Goal: Find contact information: Find contact information

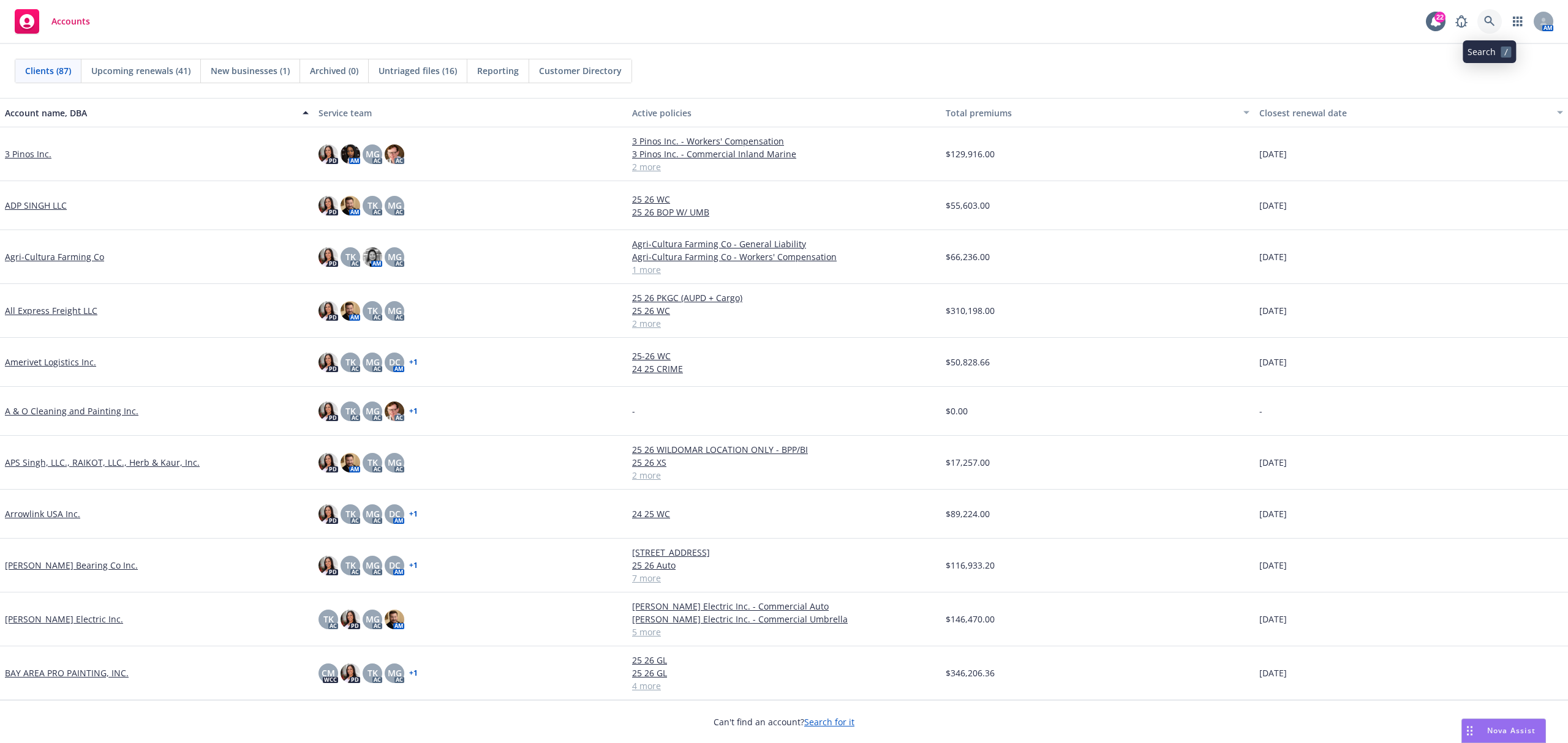
click at [1489, 16] on icon at bounding box center [1489, 21] width 11 height 11
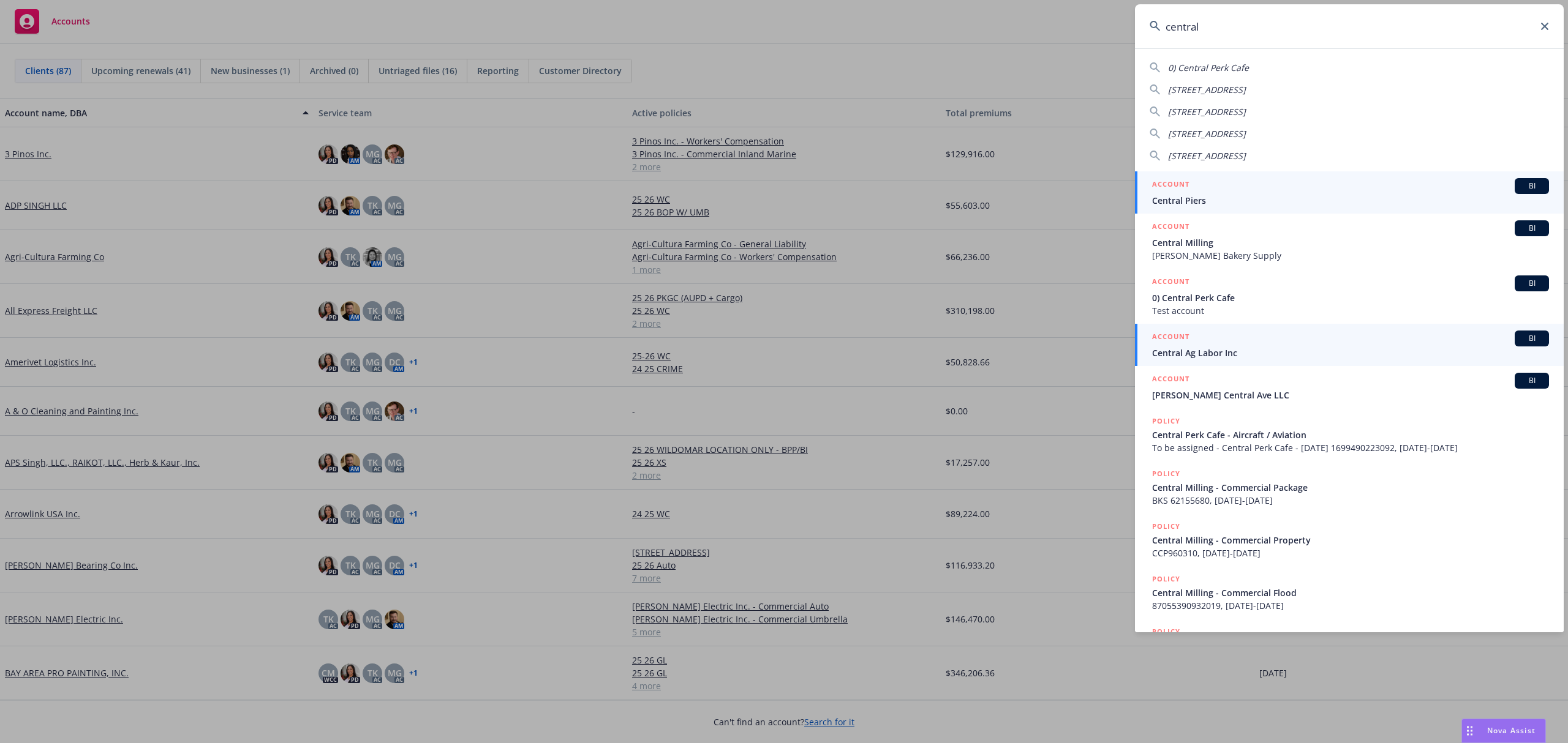
type input "central"
click at [1270, 347] on span "Central Ag Labor Inc" at bounding box center [1350, 353] width 397 height 12
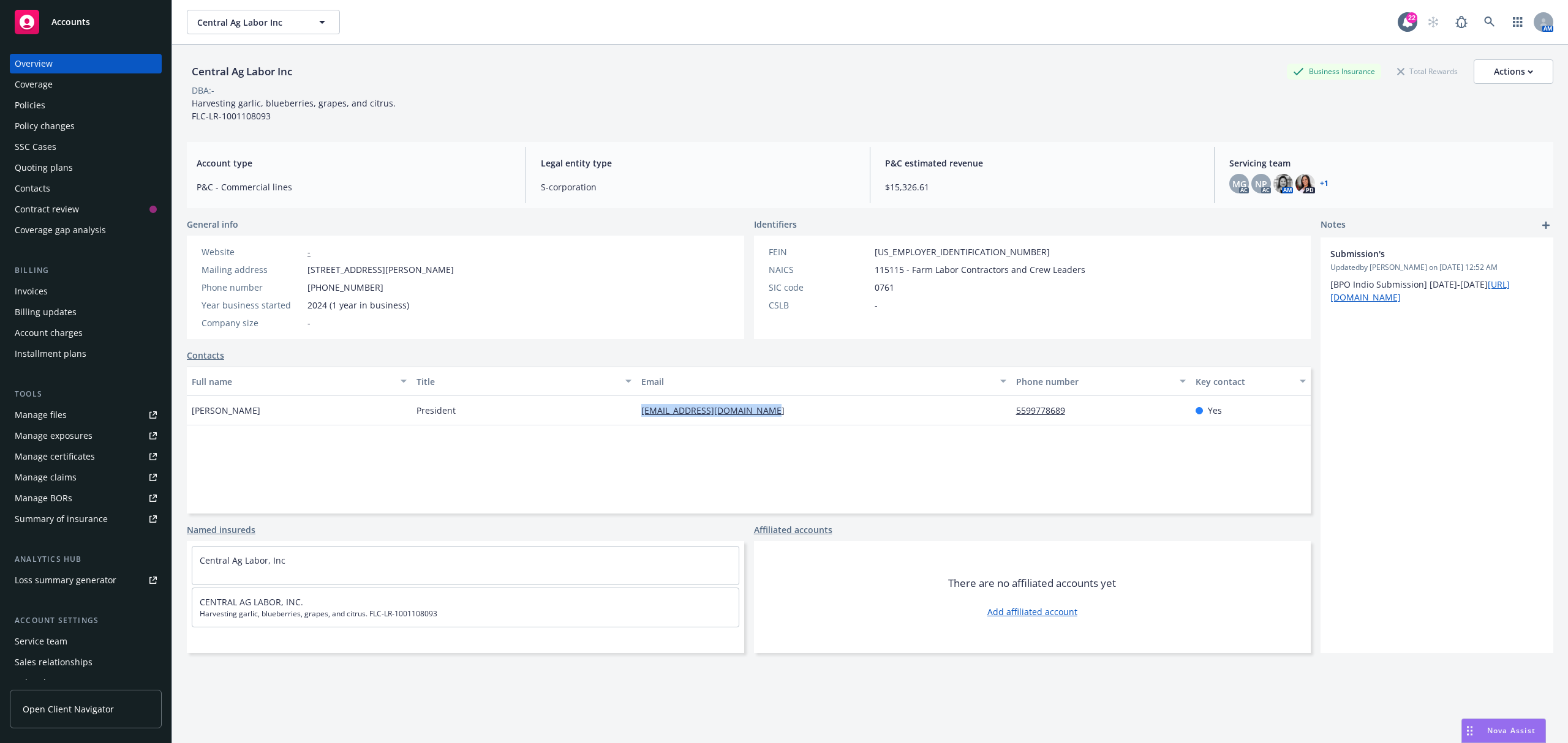
drag, startPoint x: 594, startPoint y: 416, endPoint x: 801, endPoint y: 421, distance: 207.1
click at [801, 421] on div "[PERSON_NAME] President [EMAIL_ADDRESS][DOMAIN_NAME] 5599778689 Yes" at bounding box center [748, 411] width 1124 height 30
copy div "[EMAIL_ADDRESS][DOMAIN_NAME]"
